Goal: Information Seeking & Learning: Understand process/instructions

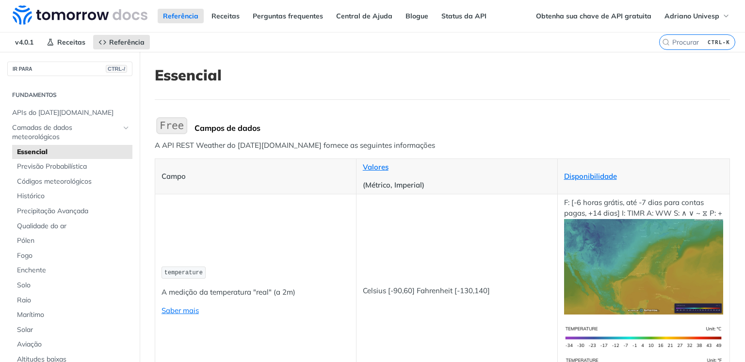
click at [180, 128] on img "Expandir imagem" at bounding box center [172, 125] width 34 height 20
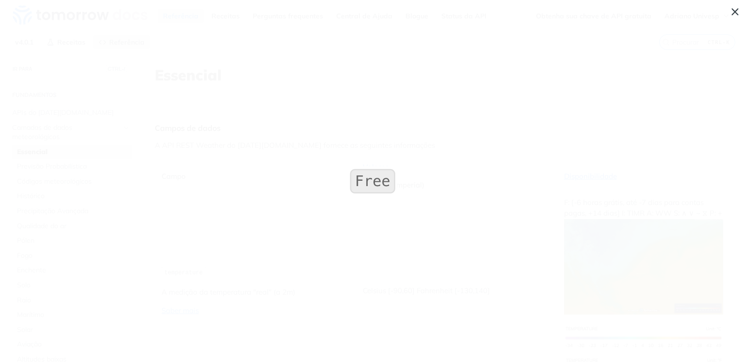
click at [373, 187] on img "Collapse image" at bounding box center [372, 181] width 49 height 30
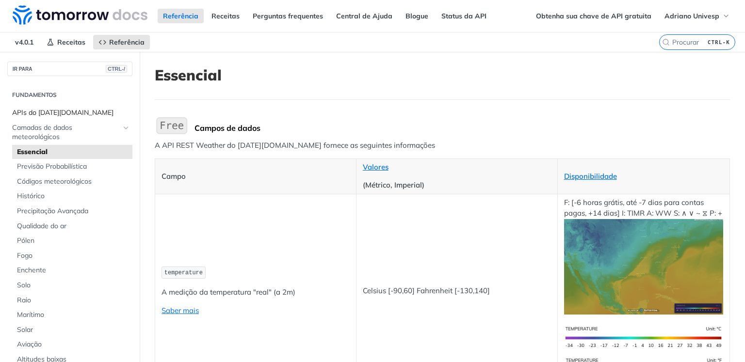
click at [71, 111] on font "APIs do [DATE][DOMAIN_NAME]" at bounding box center [62, 112] width 101 height 9
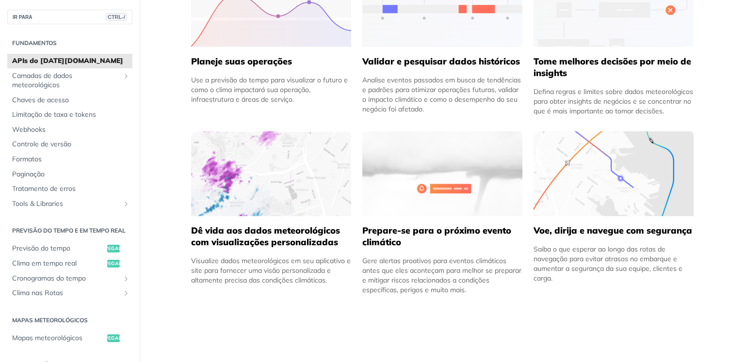
scroll to position [776, 0]
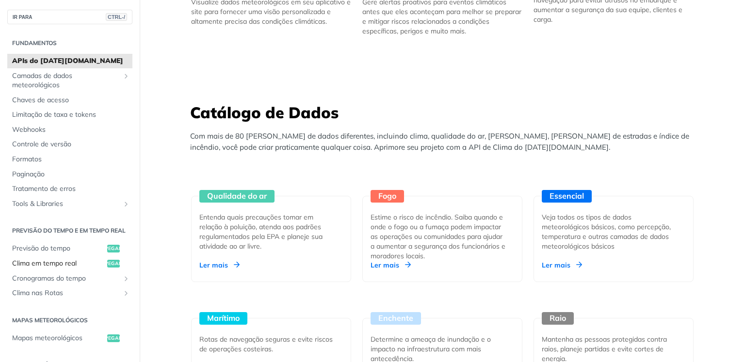
click at [121, 262] on font "pegar" at bounding box center [113, 264] width 17 height 6
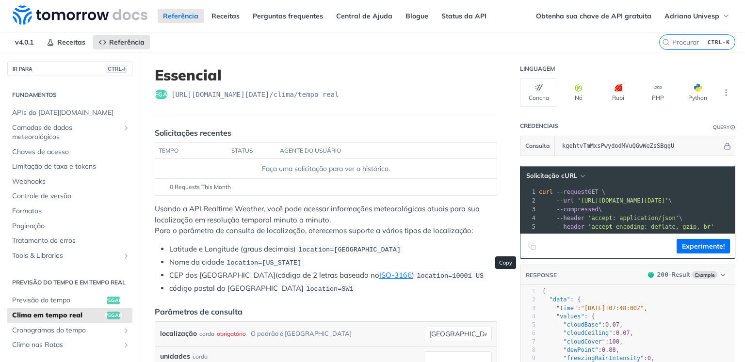
click at [529, 245] on icon "Copiar para a área de transferência" at bounding box center [531, 245] width 4 height 4
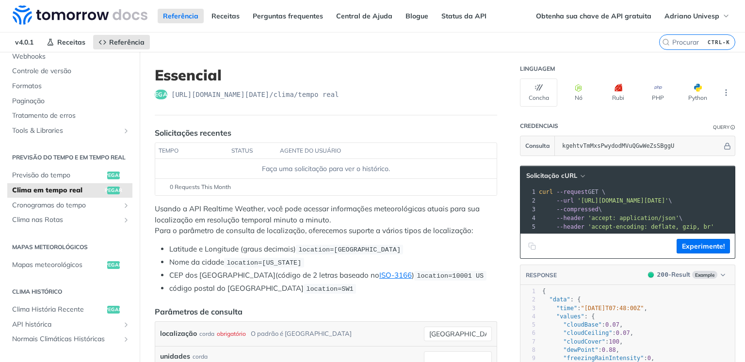
scroll to position [129, 0]
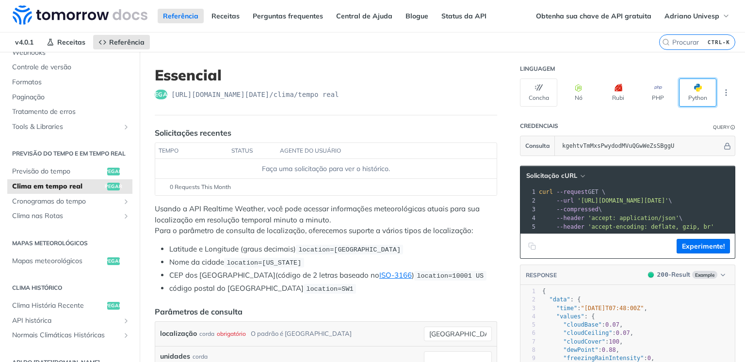
click at [689, 94] on font "Python" at bounding box center [698, 97] width 19 height 7
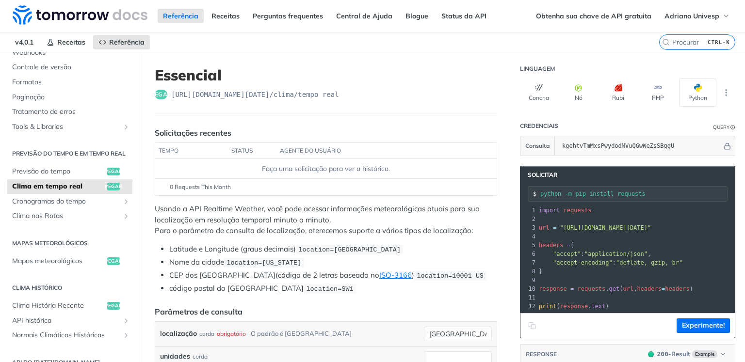
click at [528, 327] on icon "Copiar para a área de transferência" at bounding box center [532, 326] width 8 height 8
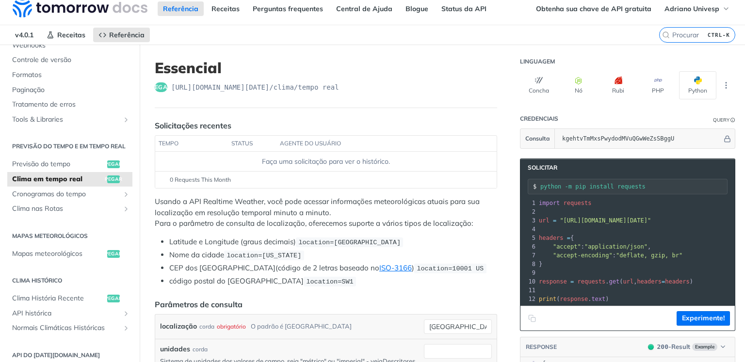
scroll to position [0, 0]
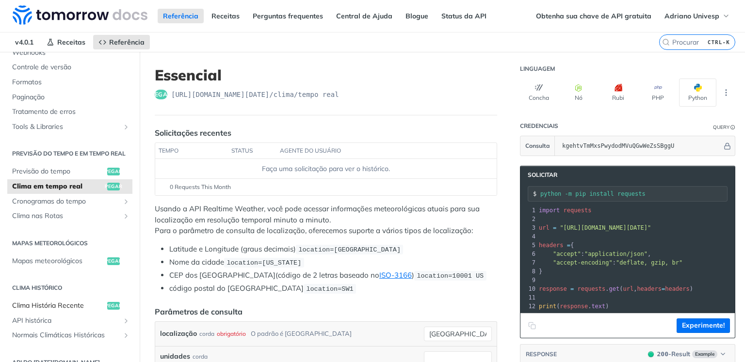
click at [121, 303] on font "pegar" at bounding box center [113, 306] width 17 height 6
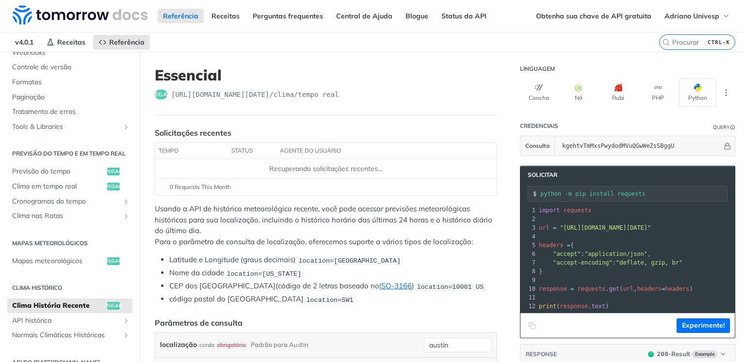
click at [171, 91] on font "pegar" at bounding box center [161, 94] width 20 height 7
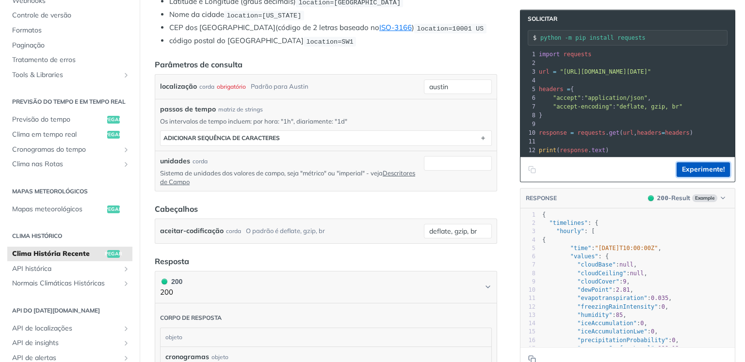
click at [682, 174] on font "Experimente!" at bounding box center [703, 169] width 43 height 9
click at [531, 173] on icon "Copiar para a área de transferência" at bounding box center [533, 171] width 4 height 4
click at [528, 174] on icon "Copiar para a área de transferência" at bounding box center [532, 170] width 8 height 8
click at [670, 143] on pre "​" at bounding box center [736, 141] width 399 height 9
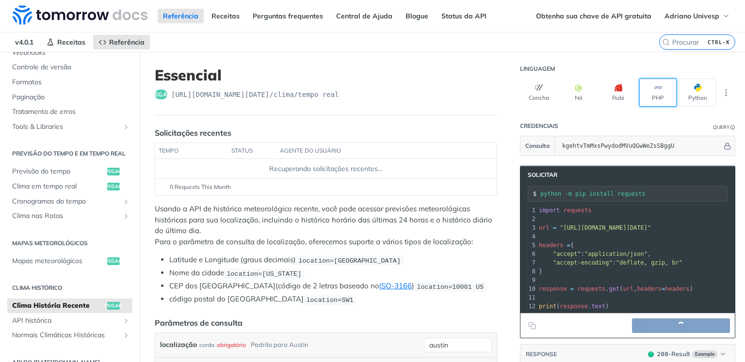
click at [652, 94] on font "PHP" at bounding box center [658, 97] width 12 height 7
click at [689, 94] on font "Python" at bounding box center [698, 97] width 19 height 7
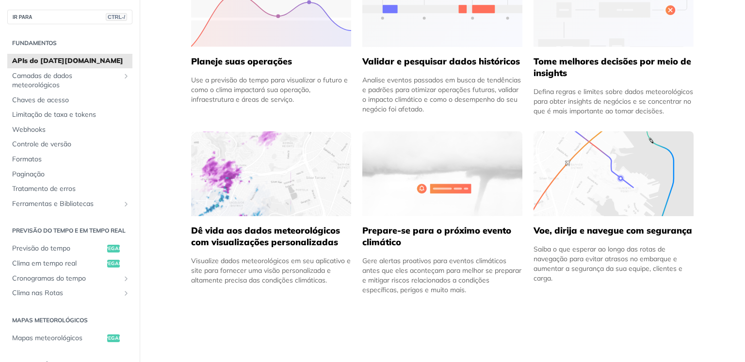
scroll to position [388, 0]
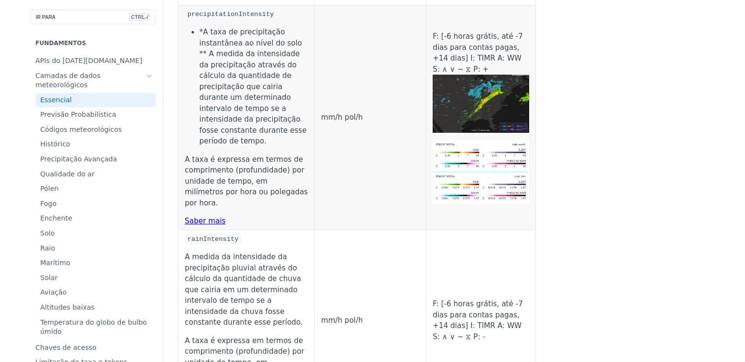
scroll to position [1294, 0]
